Goal: Information Seeking & Learning: Understand process/instructions

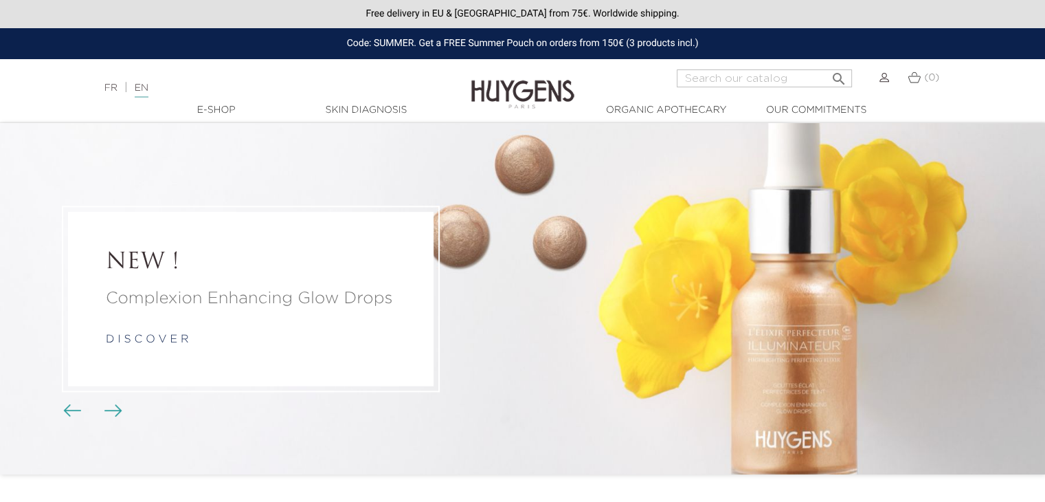
click at [194, 339] on p "d i s c o v e r" at bounding box center [251, 339] width 290 height 16
click at [181, 336] on link "d i s c o v e r" at bounding box center [147, 339] width 82 height 11
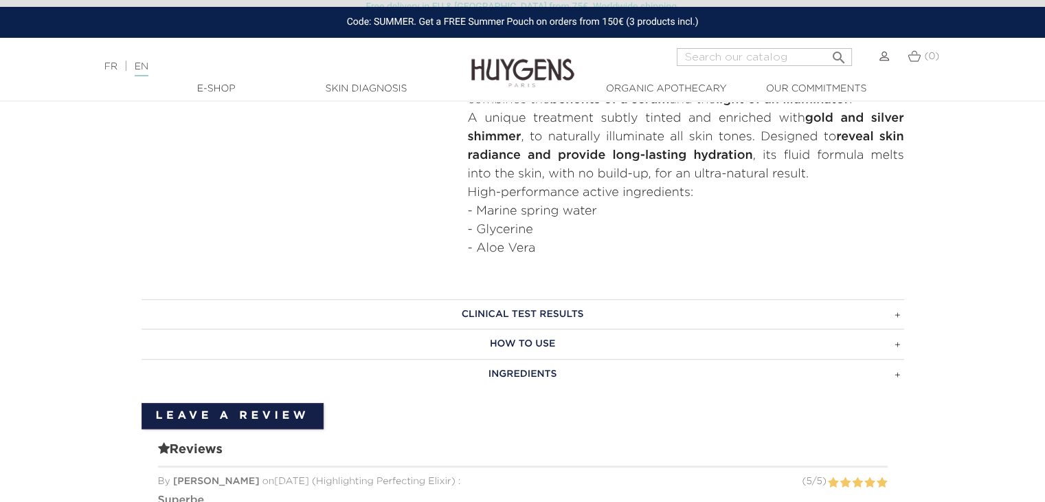
scroll to position [550, 0]
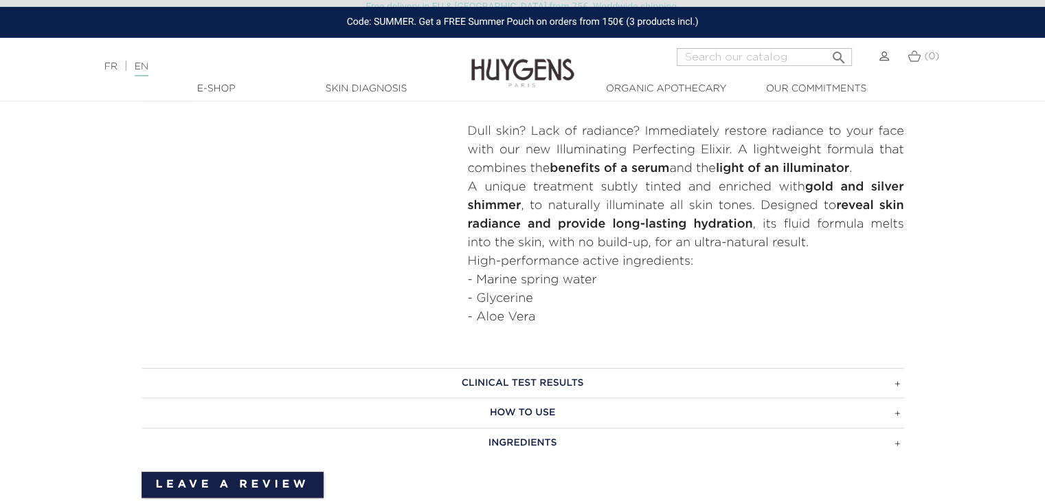
click at [544, 407] on h3 "HOW TO USE" at bounding box center [523, 412] width 763 height 30
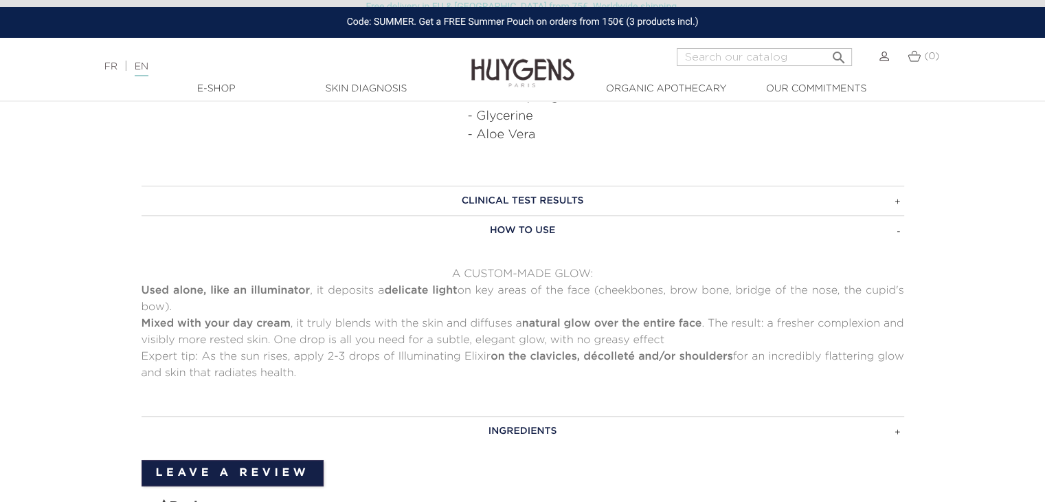
scroll to position [756, 0]
